Goal: Find specific page/section: Find specific page/section

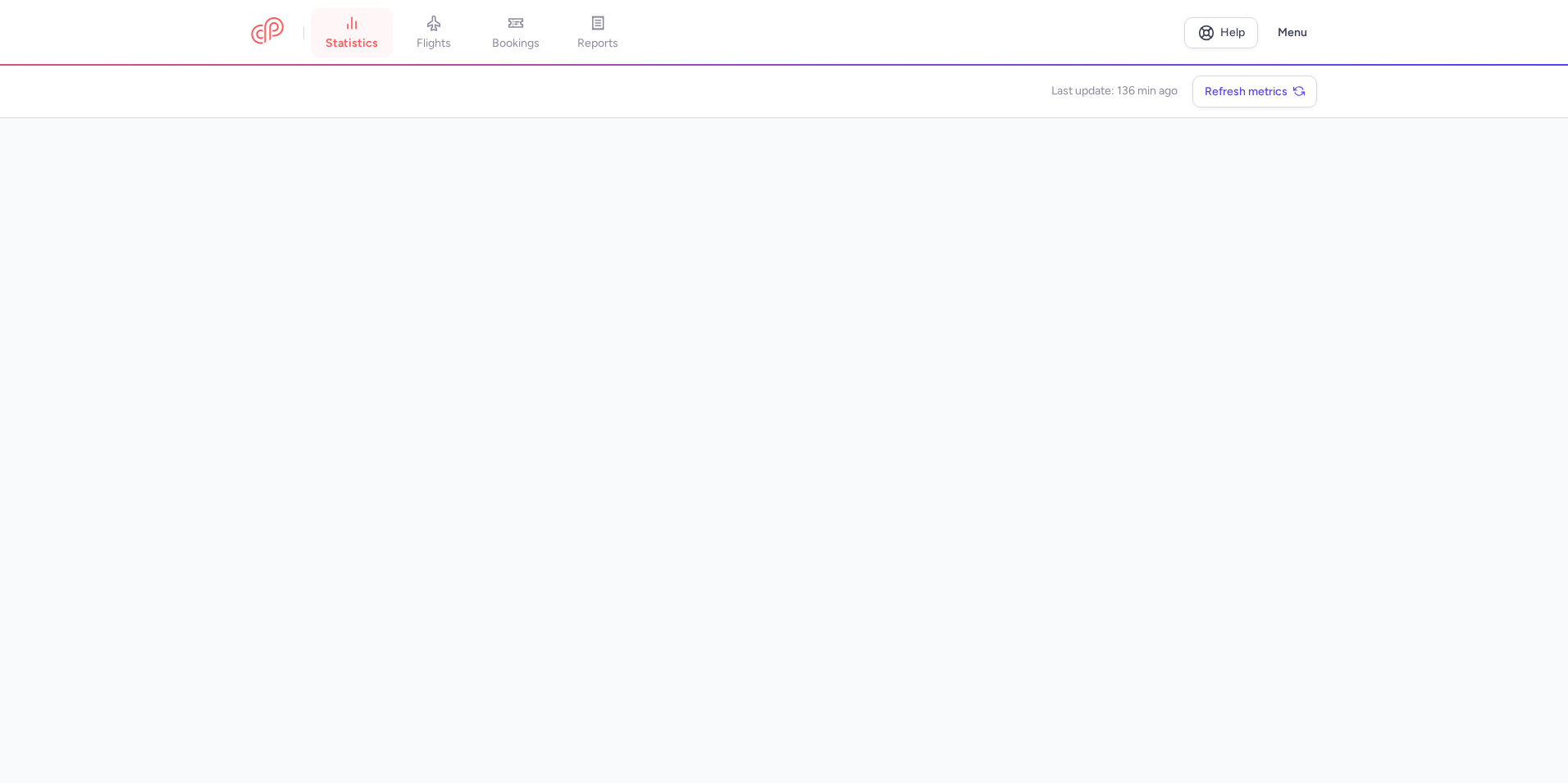
click at [360, 33] on link "statistics" at bounding box center [352, 33] width 82 height 36
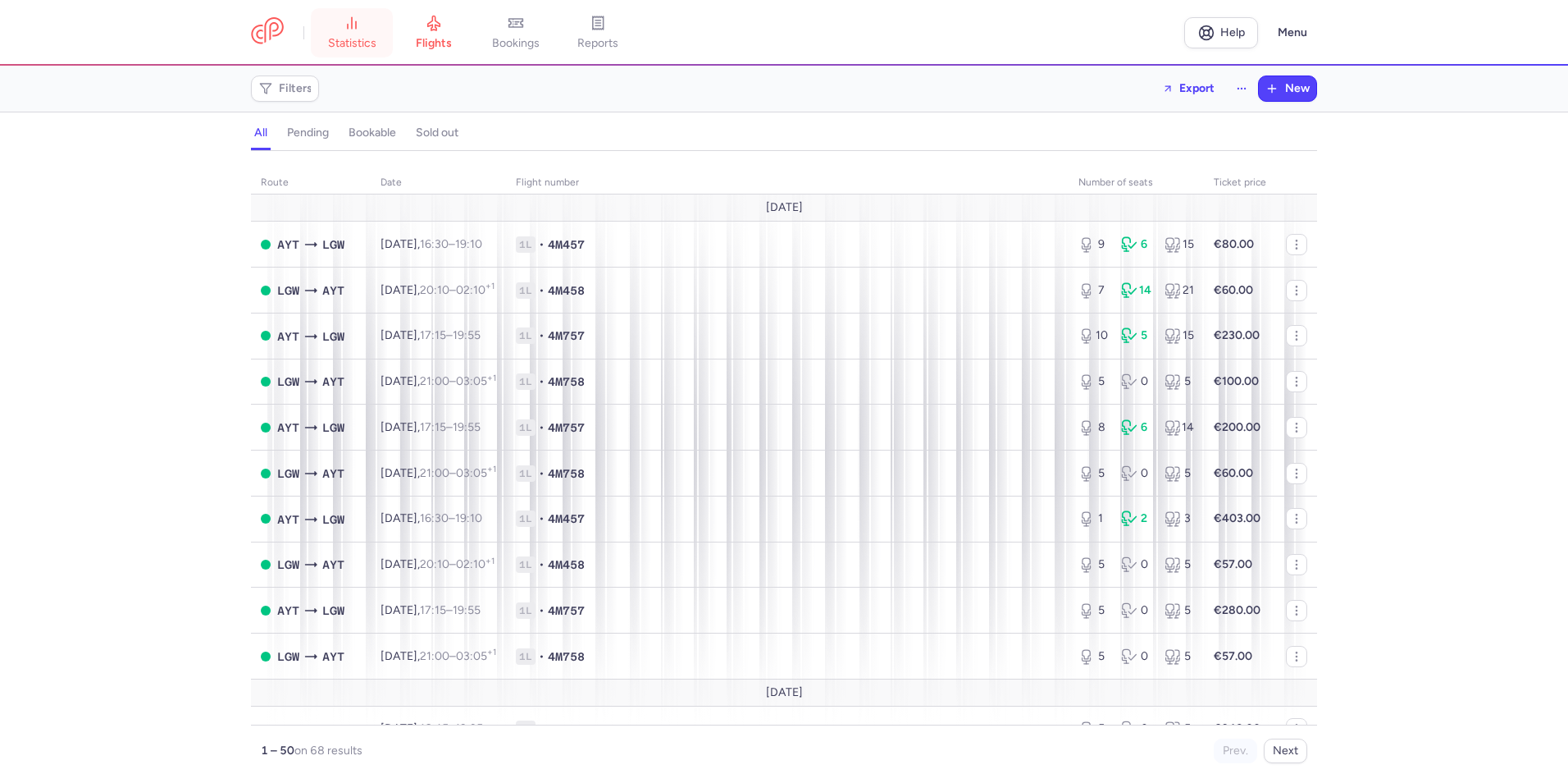
click at [342, 43] on span "statistics" at bounding box center [352, 44] width 49 height 15
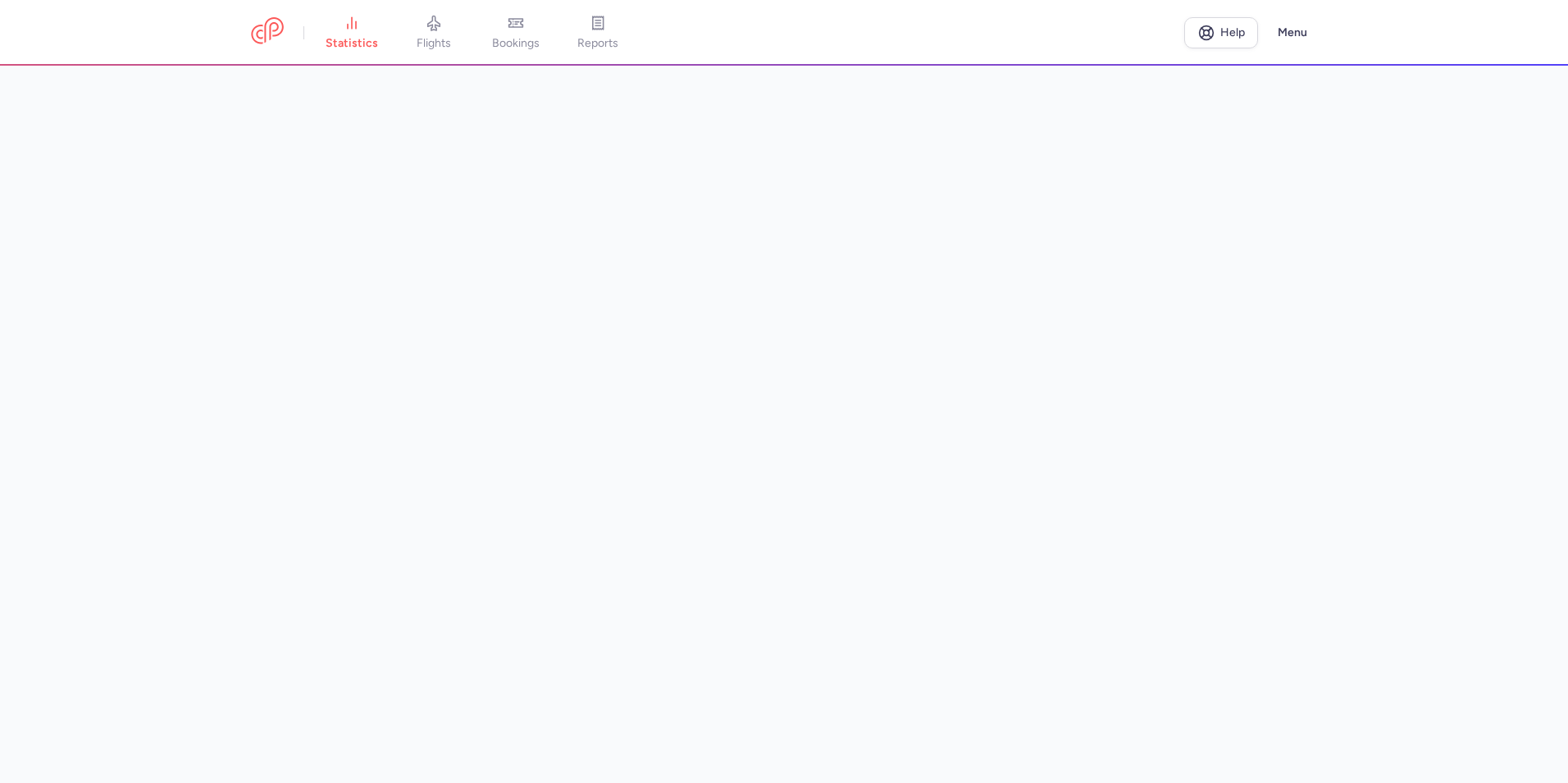
click at [1364, 347] on main at bounding box center [784, 423] width 1568 height 717
